Goal: Information Seeking & Learning: Learn about a topic

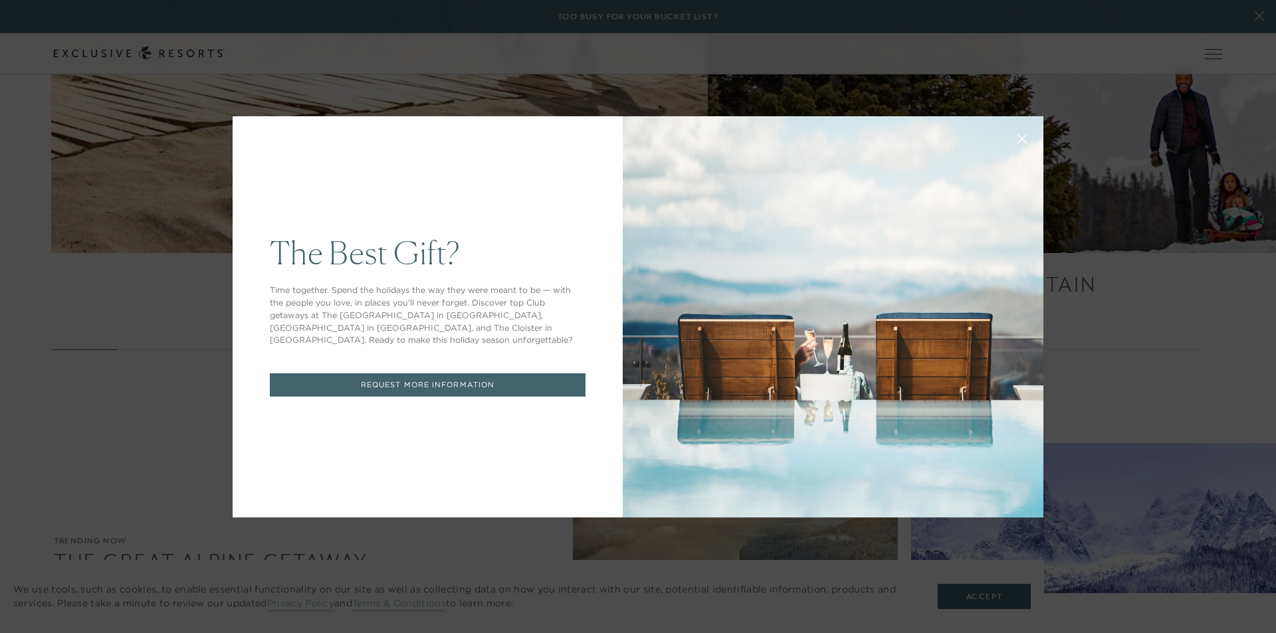
click at [1011, 138] on button at bounding box center [1022, 138] width 32 height 32
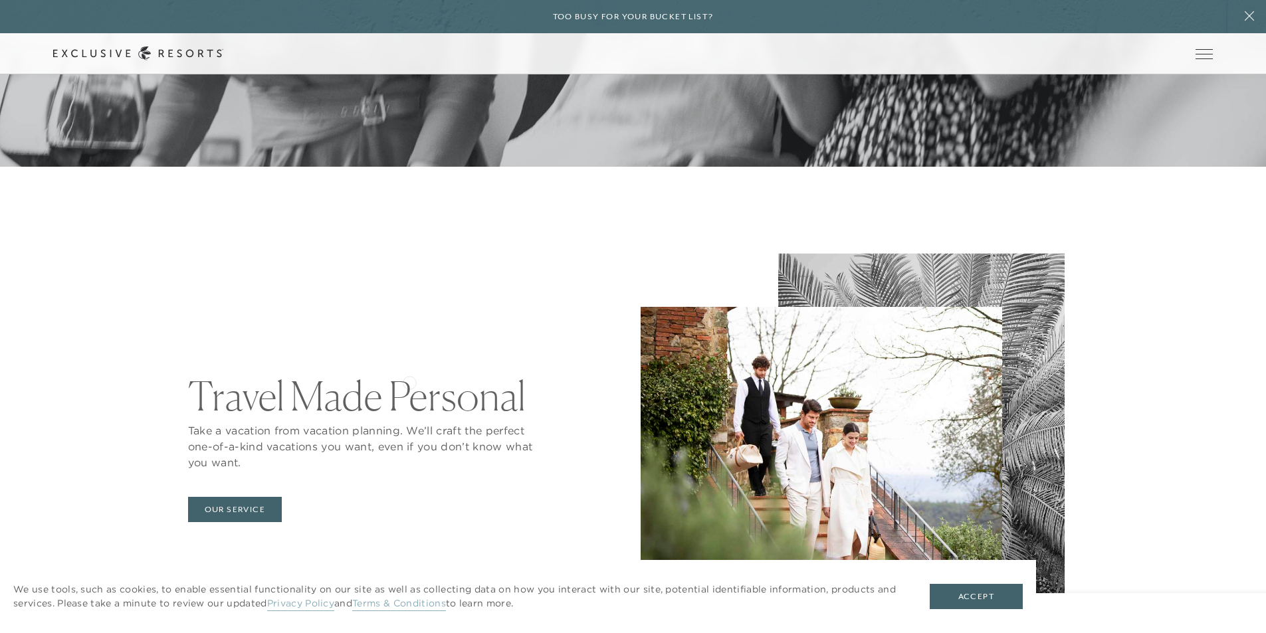
scroll to position [4462, 0]
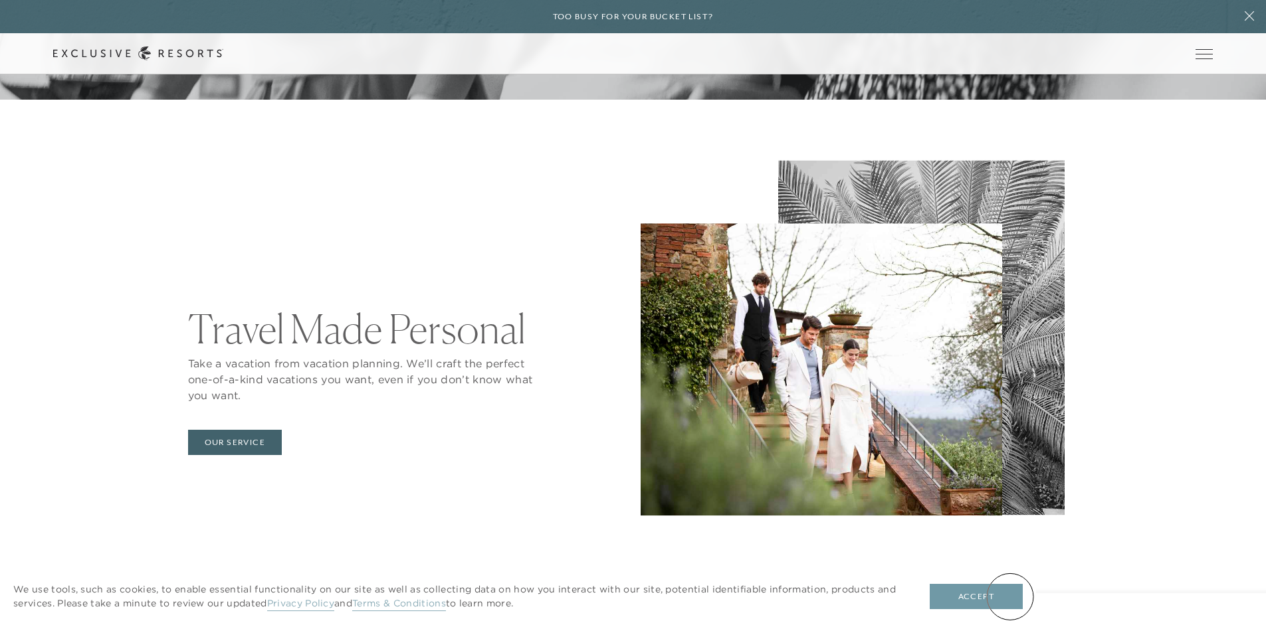
click at [1010, 597] on button "Accept" at bounding box center [976, 596] width 93 height 25
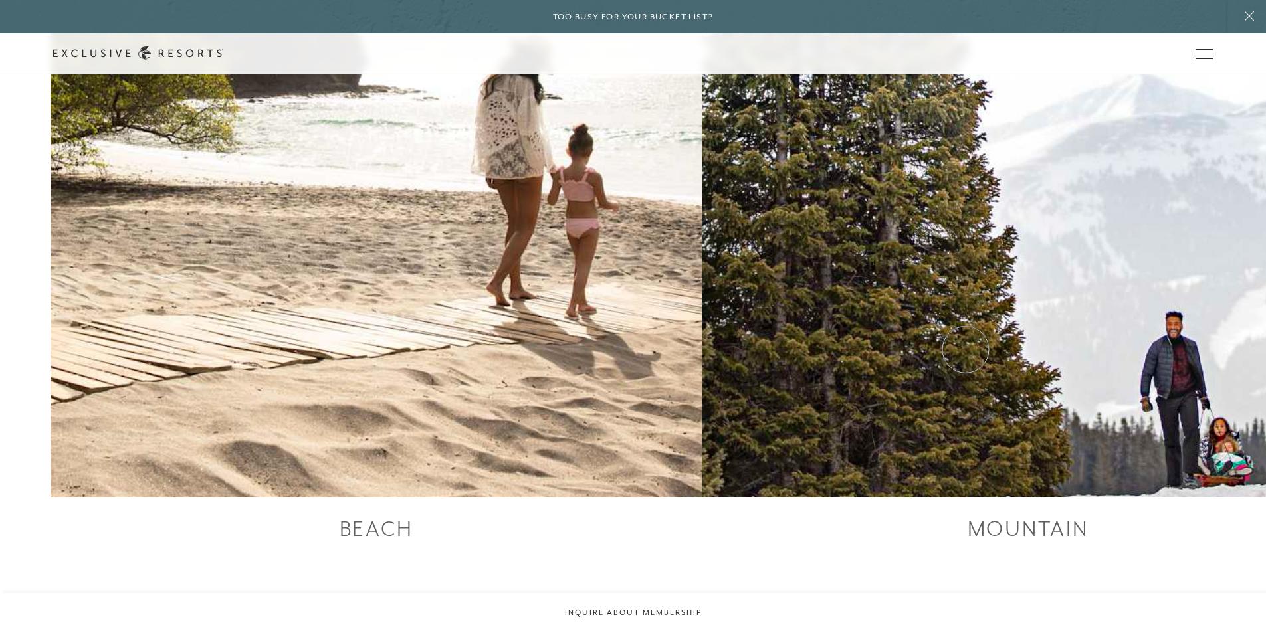
scroll to position [2286, 0]
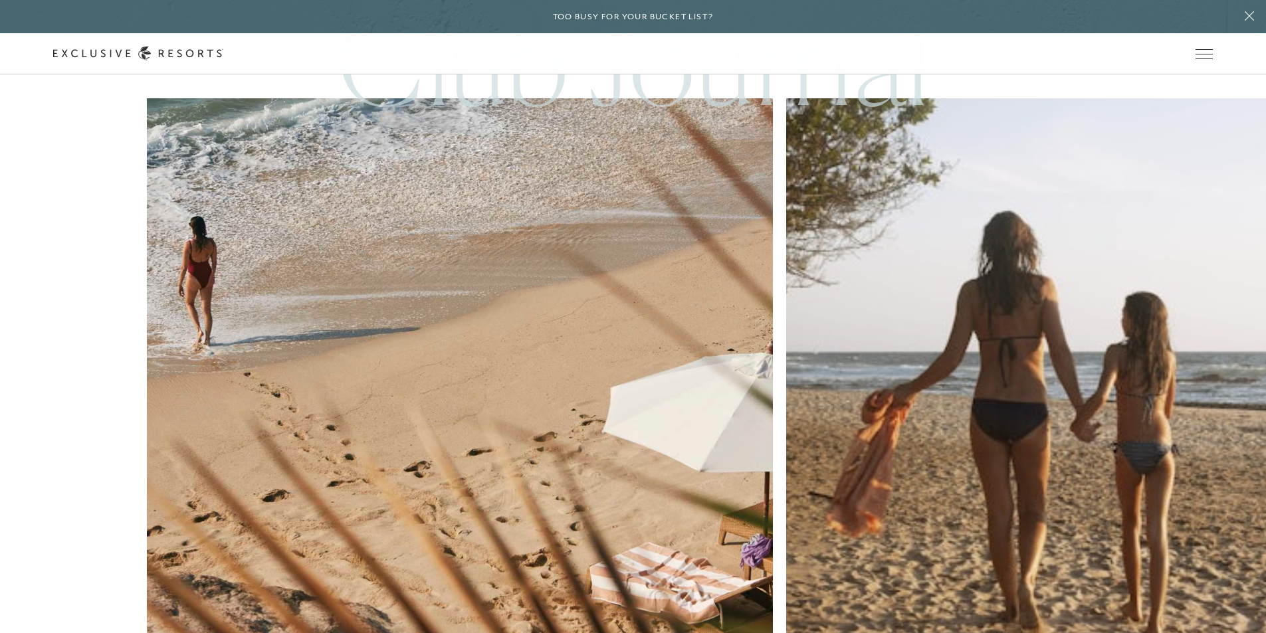
scroll to position [5892, 0]
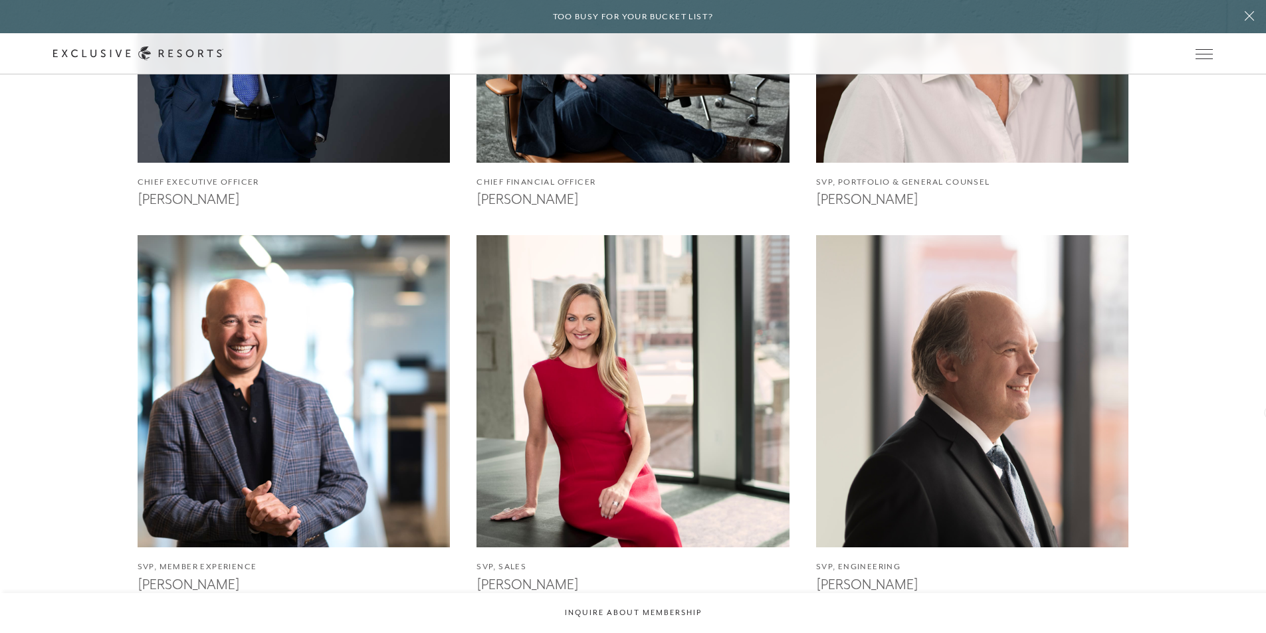
scroll to position [1288, 0]
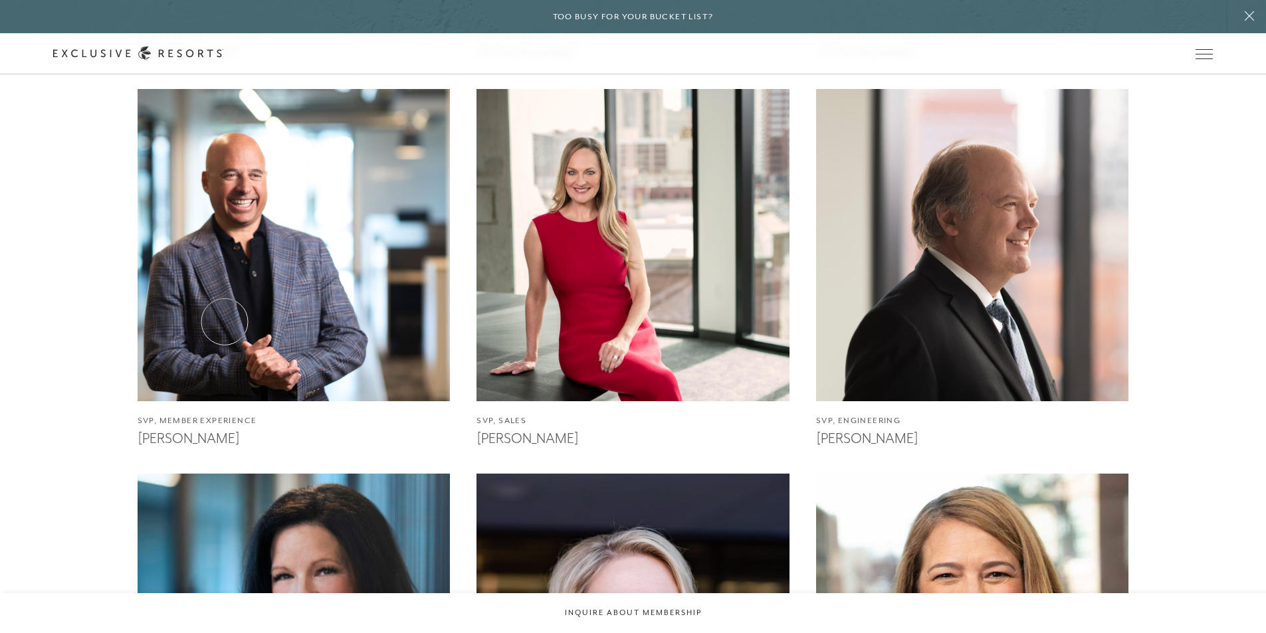
click at [225, 322] on img at bounding box center [294, 245] width 344 height 344
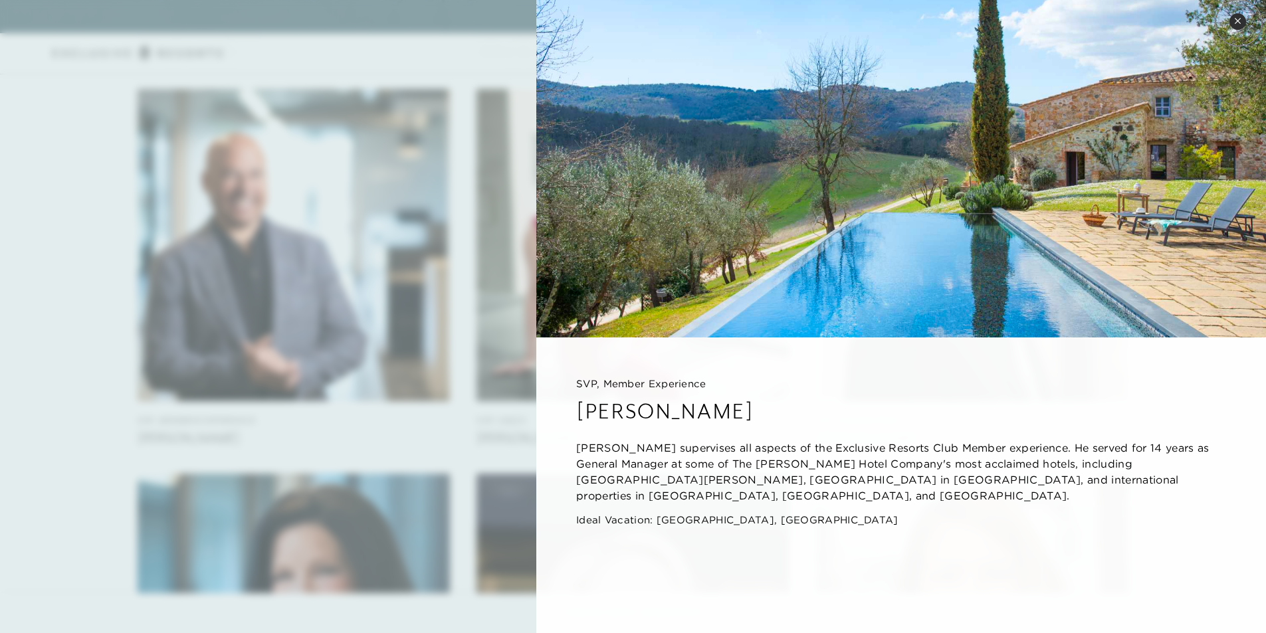
click at [1239, 23] on icon at bounding box center [1237, 20] width 7 height 7
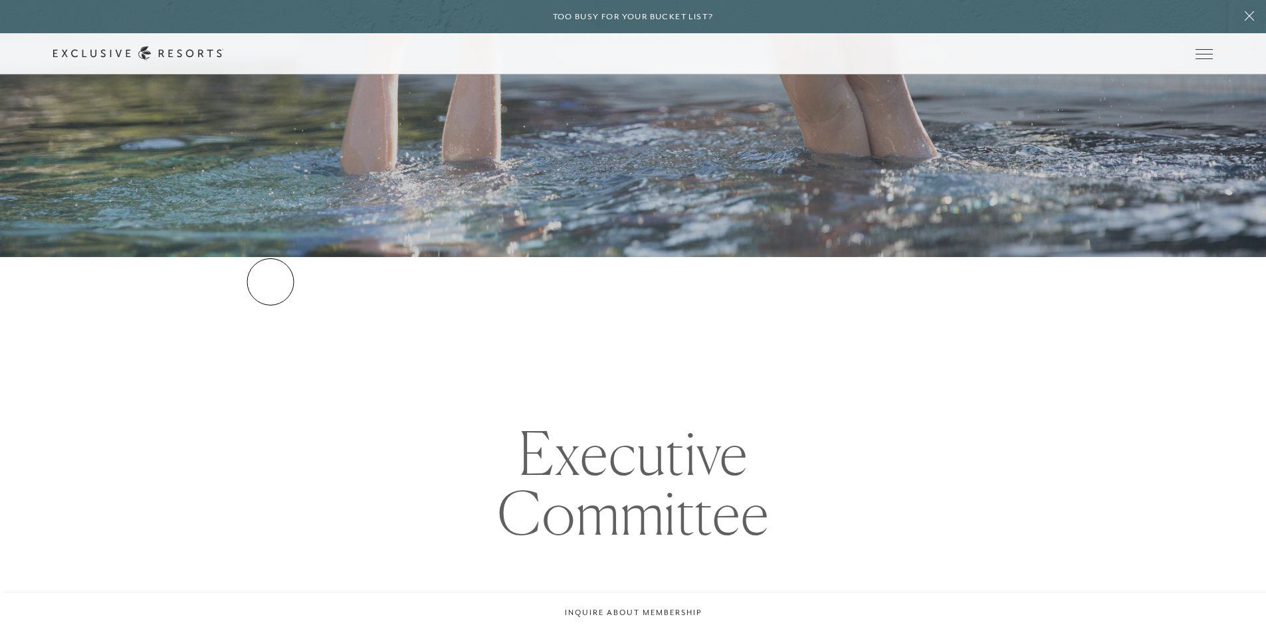
scroll to position [375, 0]
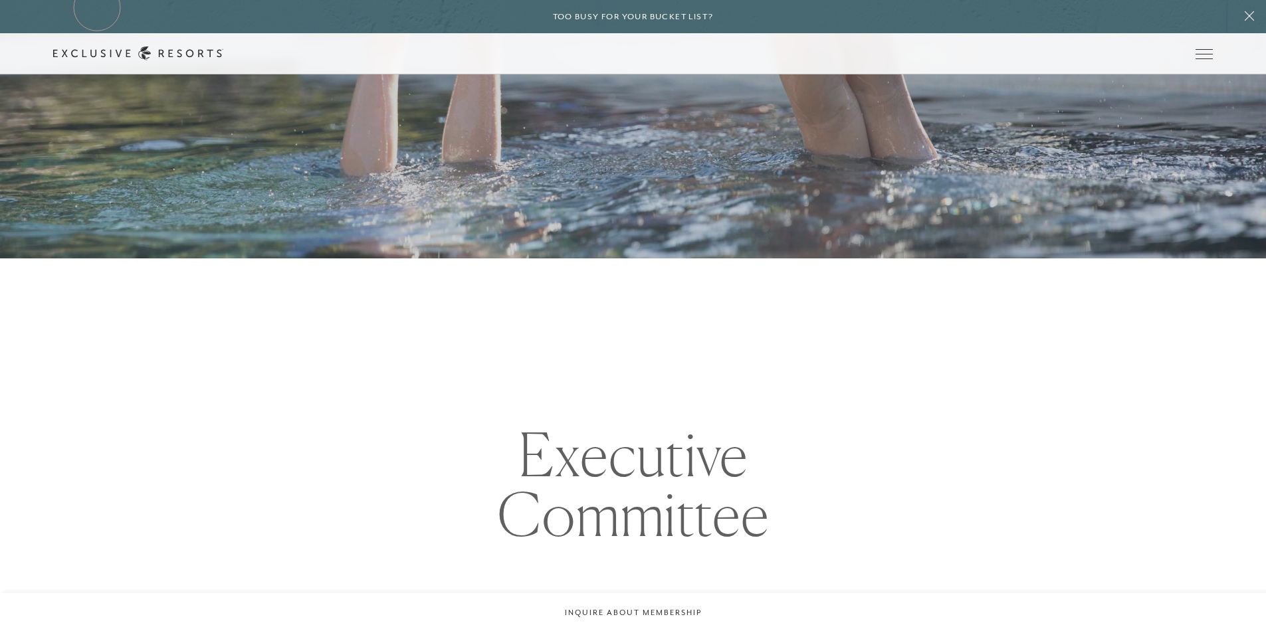
scroll to position [1239, 0]
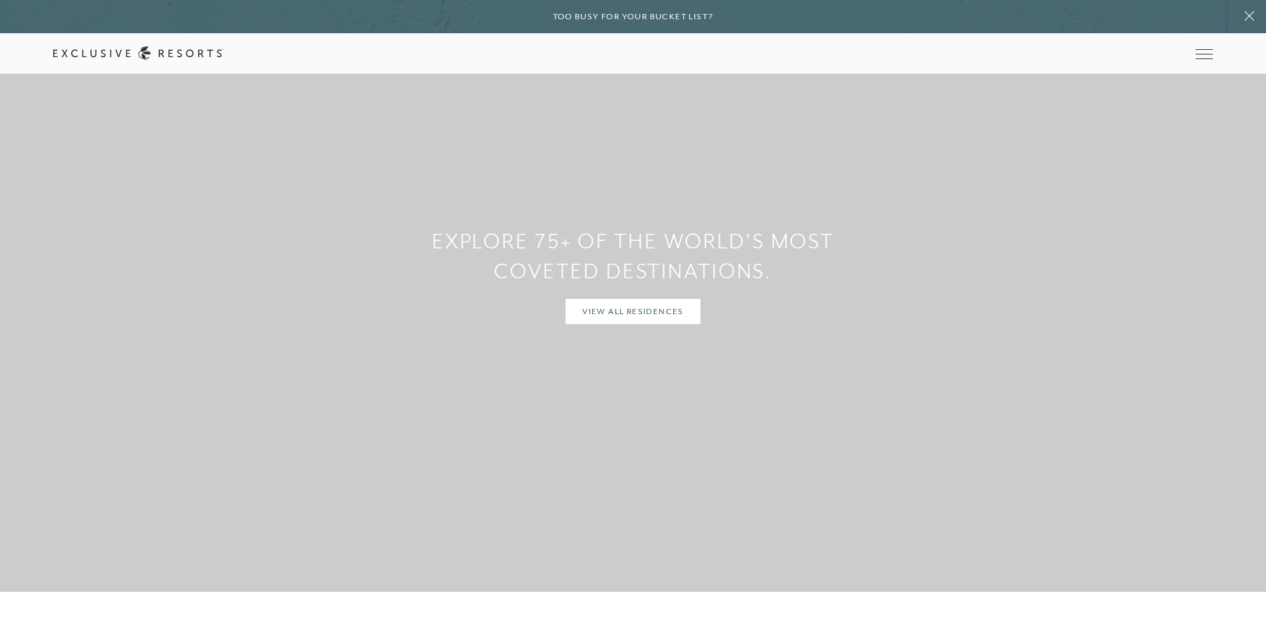
scroll to position [5892, 0]
